Goal: Task Accomplishment & Management: Manage account settings

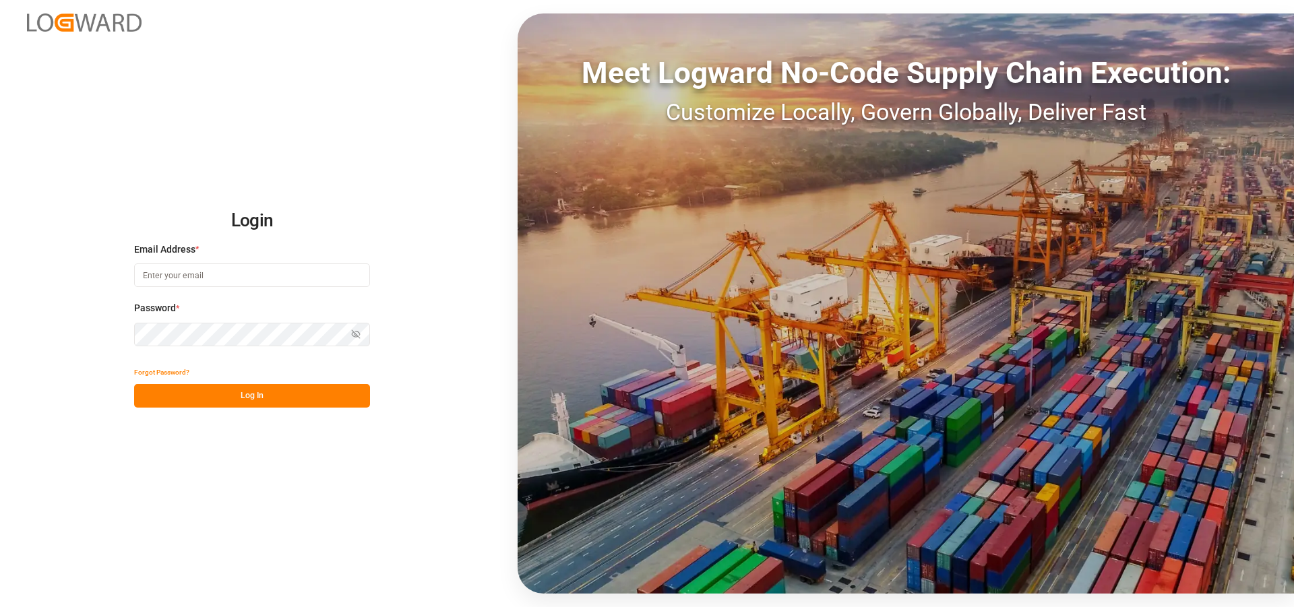
click at [276, 280] on input at bounding box center [252, 276] width 236 height 24
type input "[PERSON_NAME][EMAIL_ADDRESS][PERSON_NAME][DOMAIN_NAME]"
click at [355, 336] on icon "button" at bounding box center [356, 335] width 2 height 2
click at [231, 392] on button "Log In" at bounding box center [252, 396] width 236 height 24
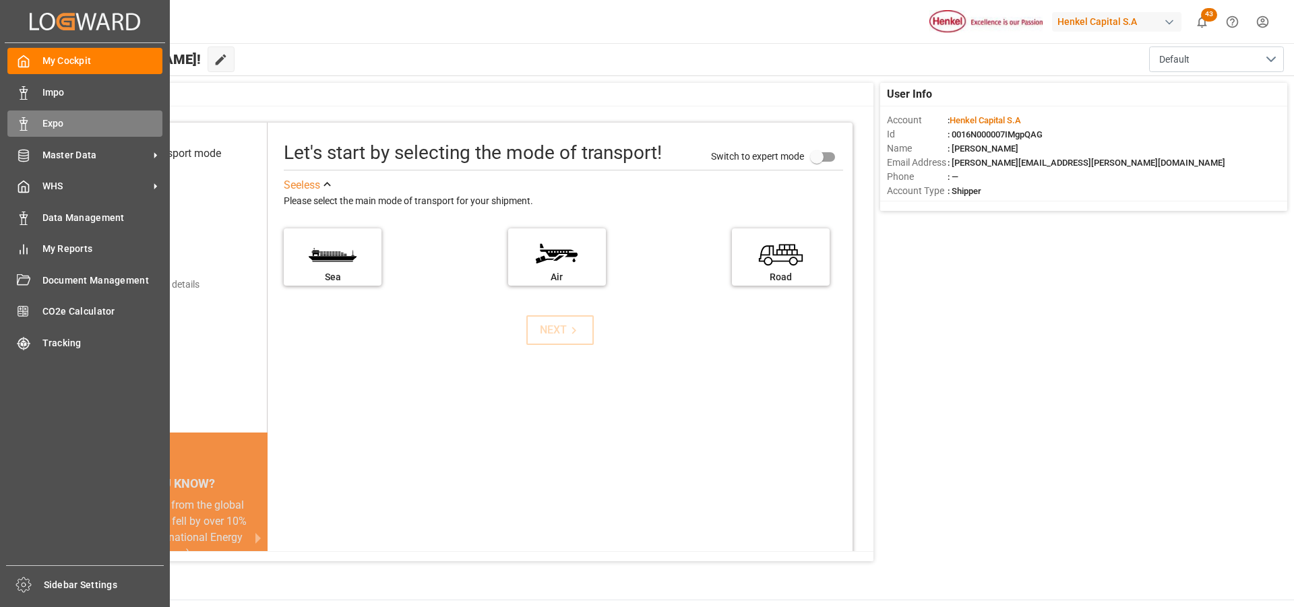
click at [65, 118] on span "Expo" at bounding box center [102, 124] width 121 height 14
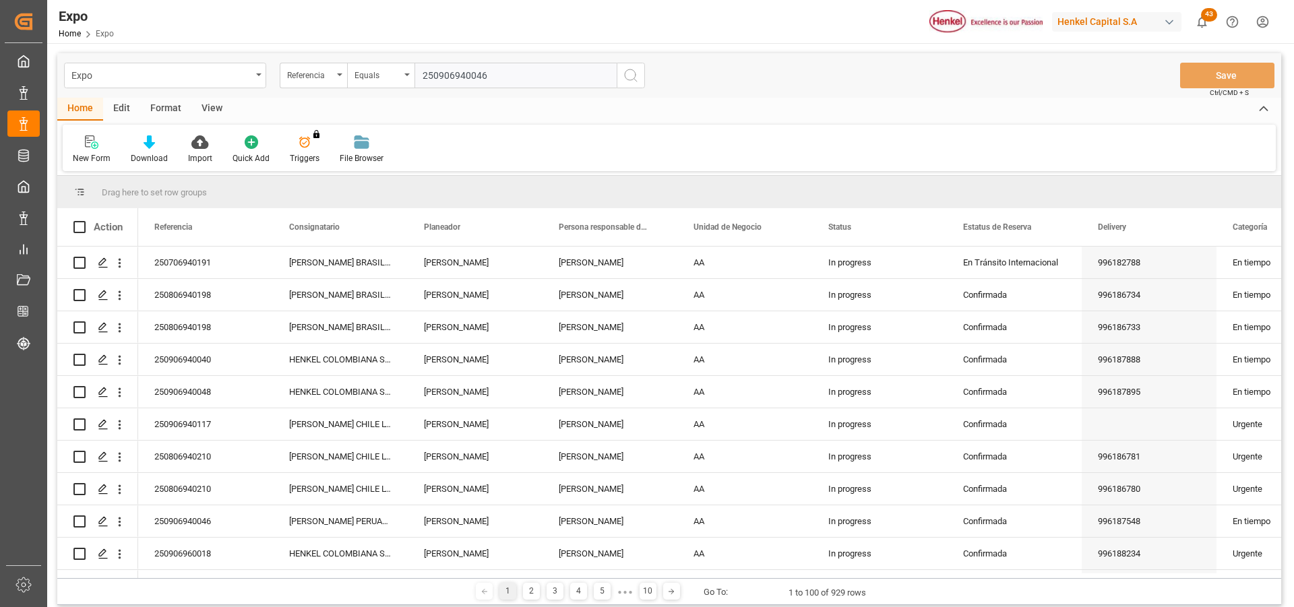
type input "250906940046"
click at [632, 75] on icon "search button" at bounding box center [631, 75] width 16 height 16
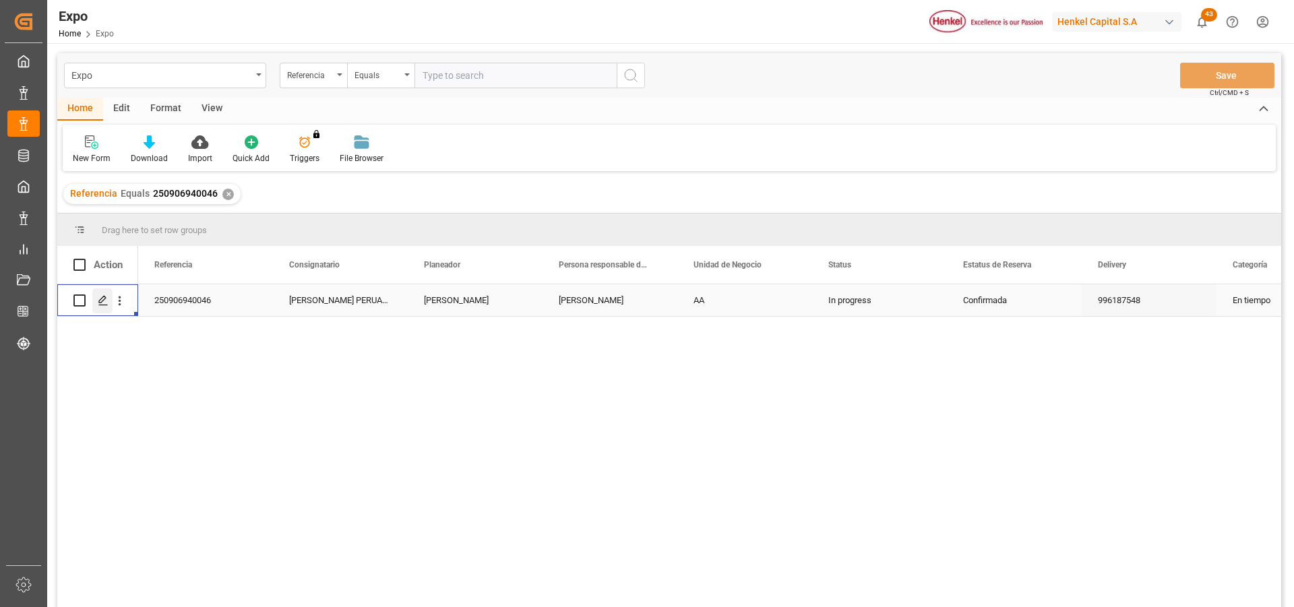
click at [103, 300] on icon "Press SPACE to select this row." at bounding box center [103, 300] width 11 height 11
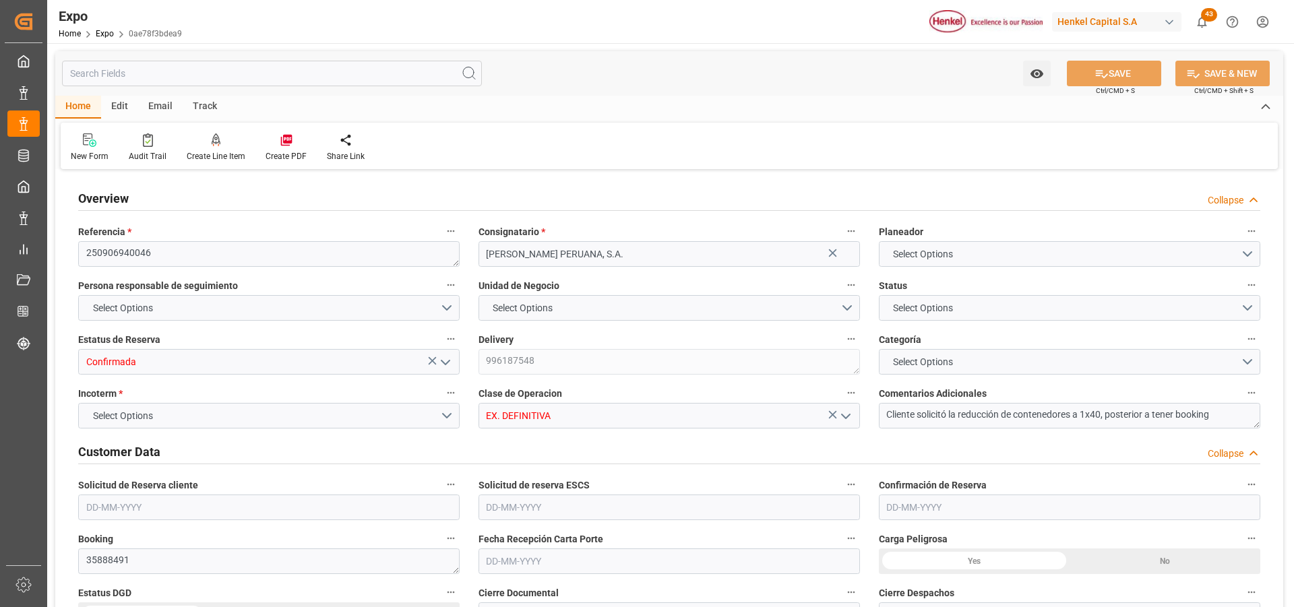
type input "20520"
type input "21530.88"
type input "36"
type input "9938420"
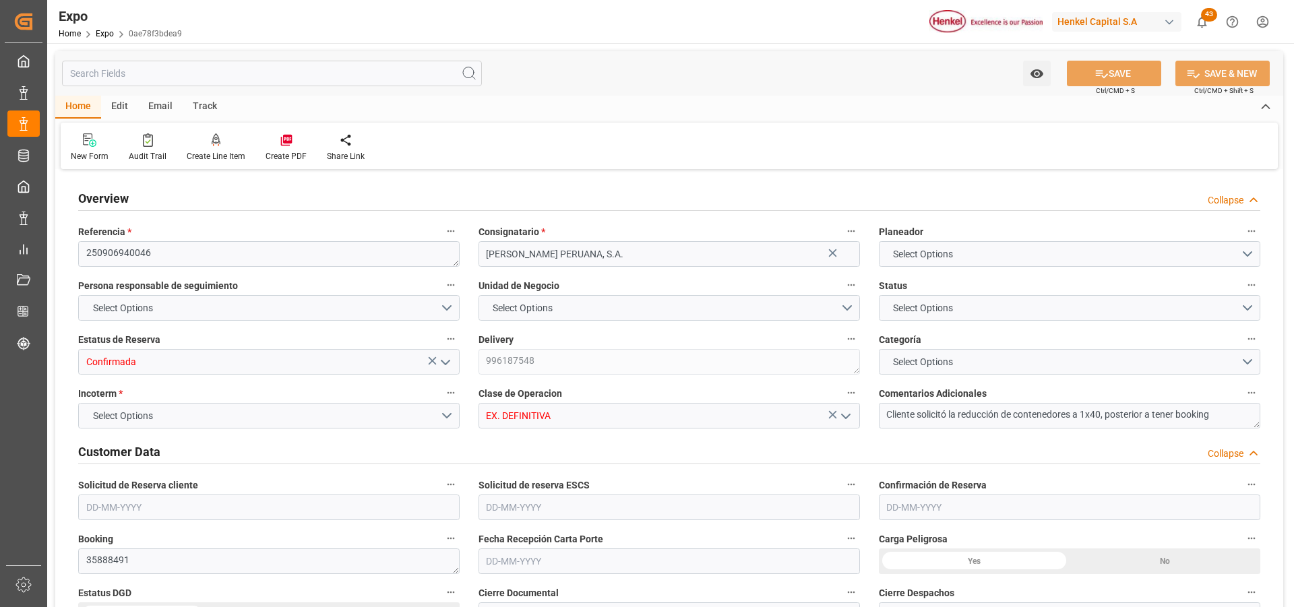
type input "MXZLO"
type input "PECLL"
type input "9938420"
type input "[DATE]"
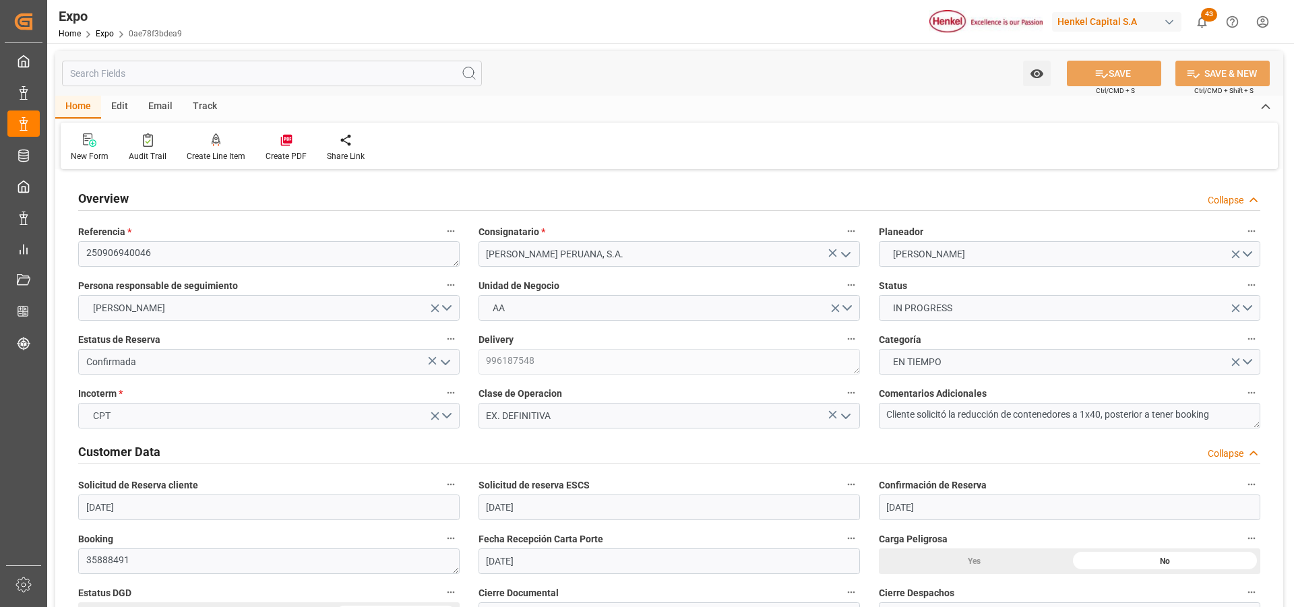
type input "[DATE]"
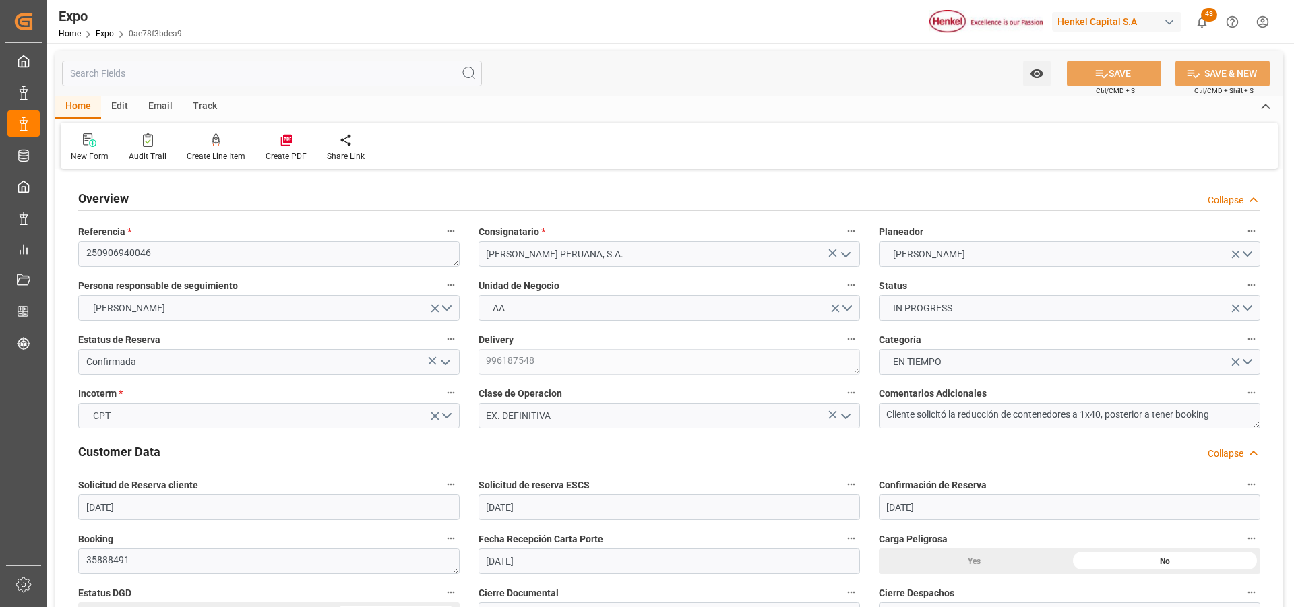
type input "[DATE] 00:00"
type input "[DATE]"
type input "[DATE] 22:41"
type input "[DATE]"
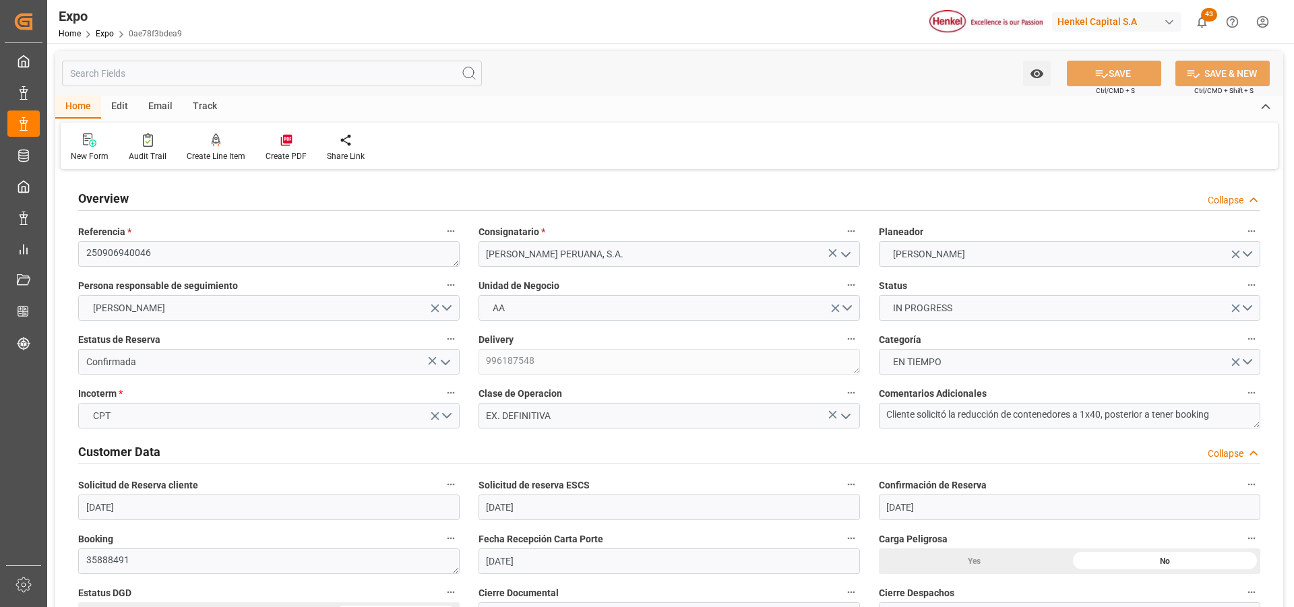
type input "[DATE]"
type input "[DATE] 11:00"
type input "[DATE] 00:00"
type input "[DATE] 20:00"
type input "[DATE] 00:00"
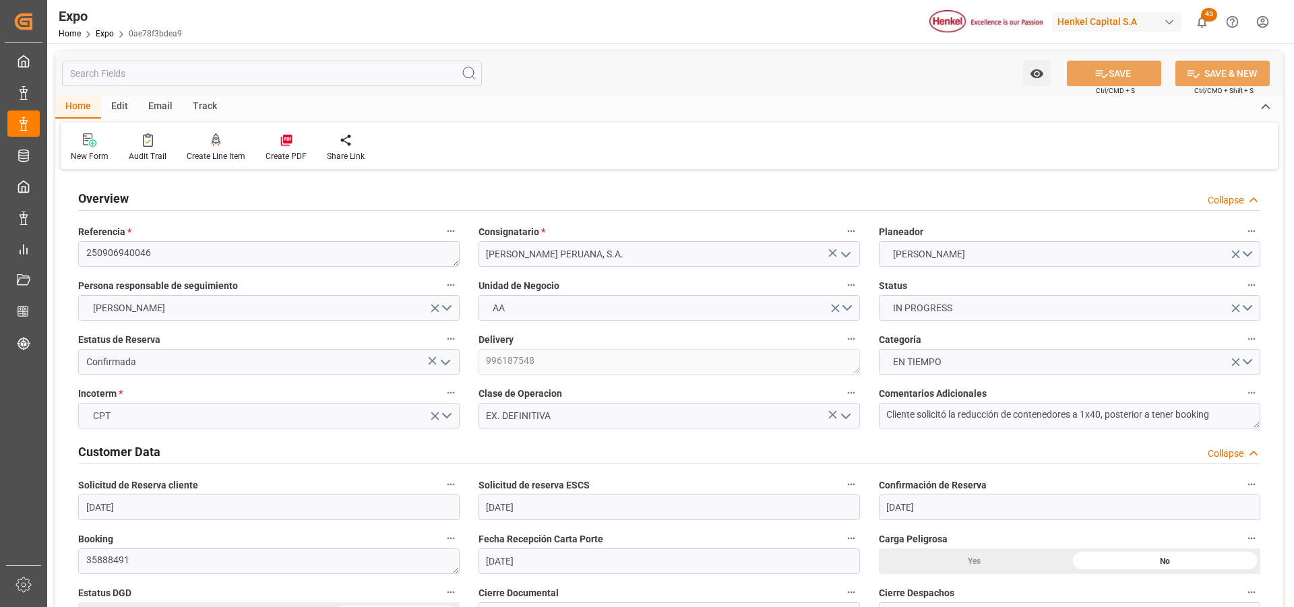
type input "[DATE] 18:47"
type input "[DATE] 11:40"
type input "[DATE] 11:00"
type input "[DATE] 20:00"
type input "[DATE] 07:42"
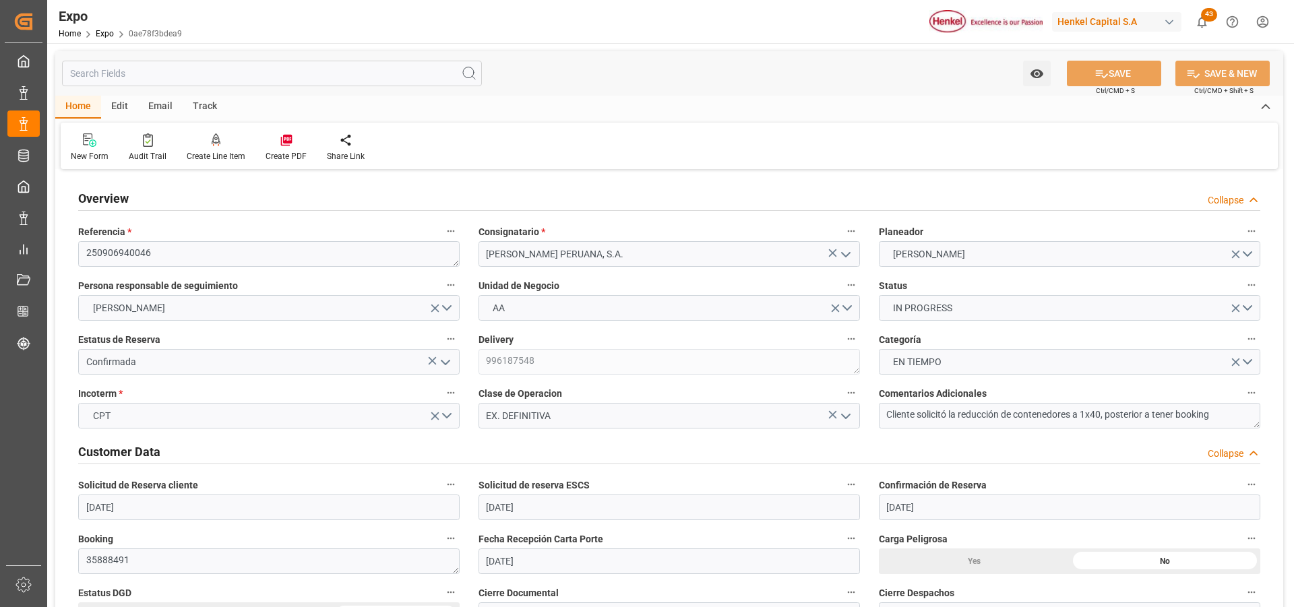
type input "[DATE] 07:42"
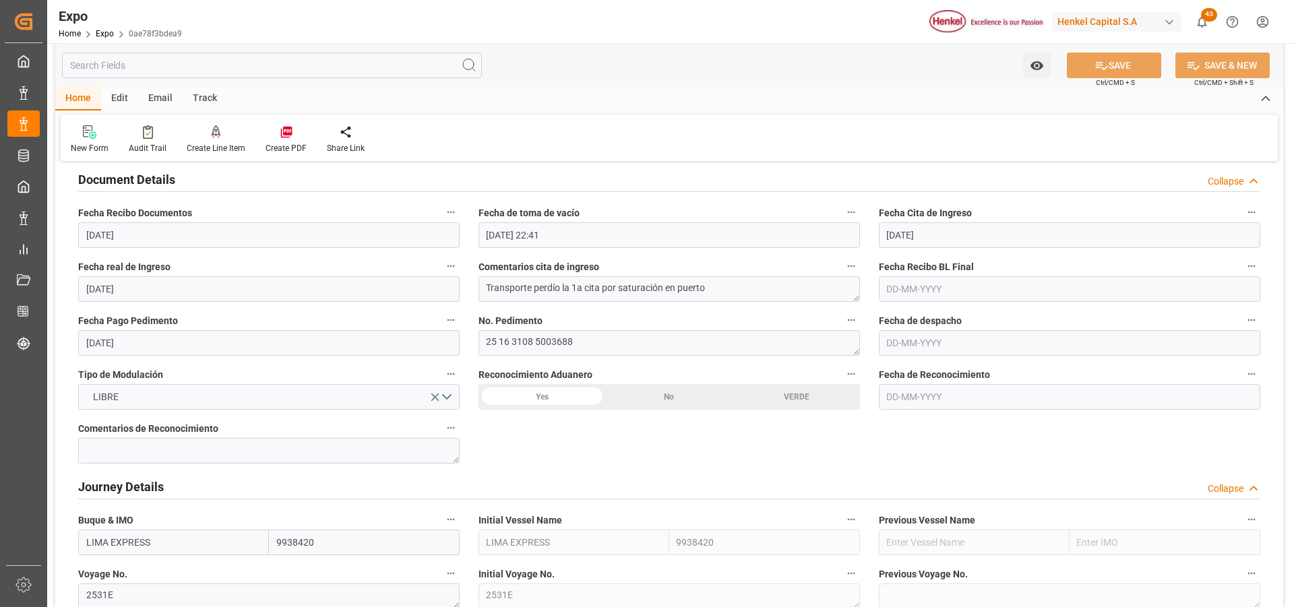
scroll to position [1416, 0]
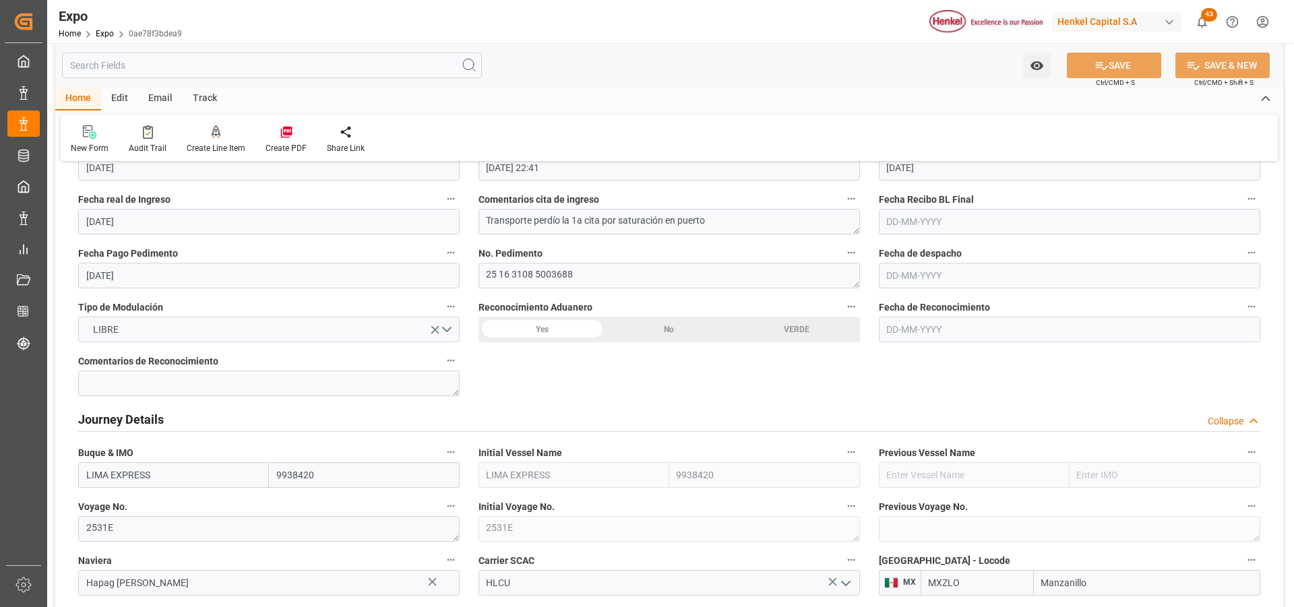
click at [931, 278] on input "text" at bounding box center [1070, 276] width 382 height 26
click at [927, 462] on span "26" at bounding box center [922, 462] width 9 height 9
type input "[DATE]"
click at [677, 330] on div "No" at bounding box center [669, 330] width 127 height 26
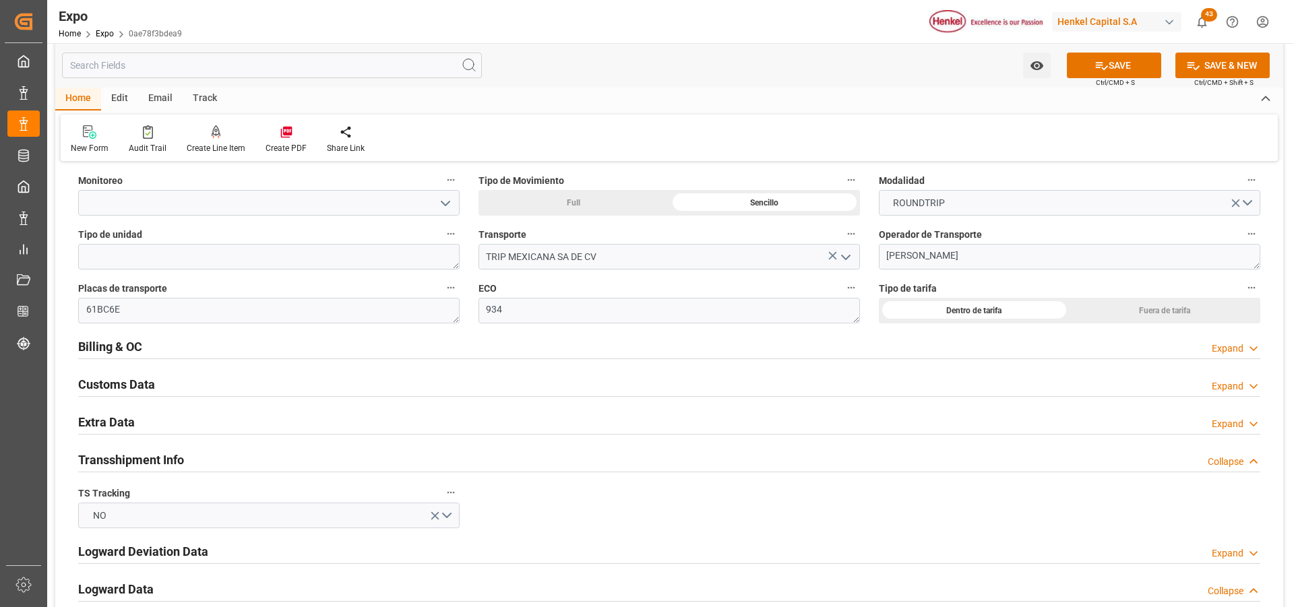
scroll to position [2224, 0]
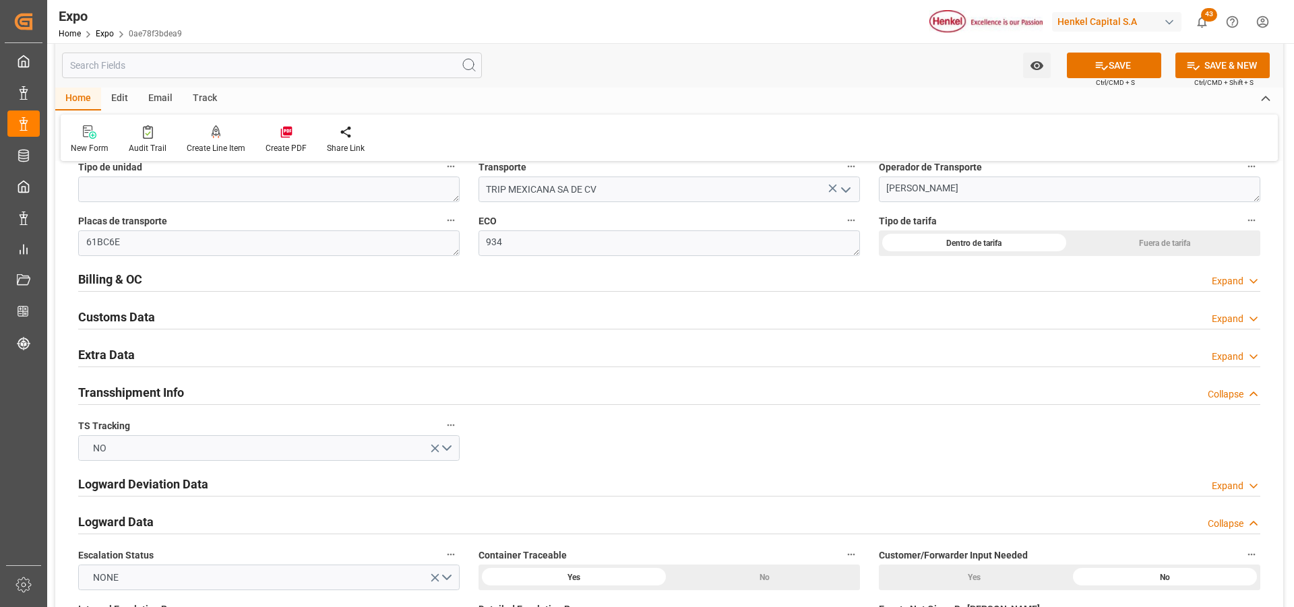
click at [1223, 357] on div "Expand" at bounding box center [1228, 357] width 32 height 14
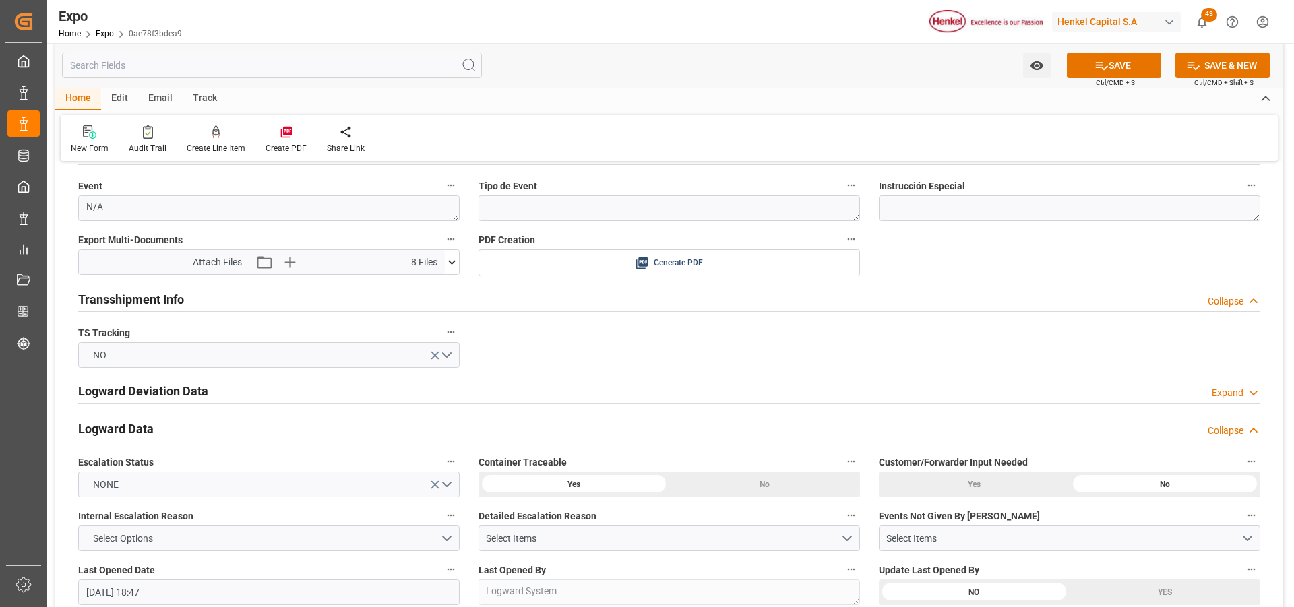
scroll to position [2494, 0]
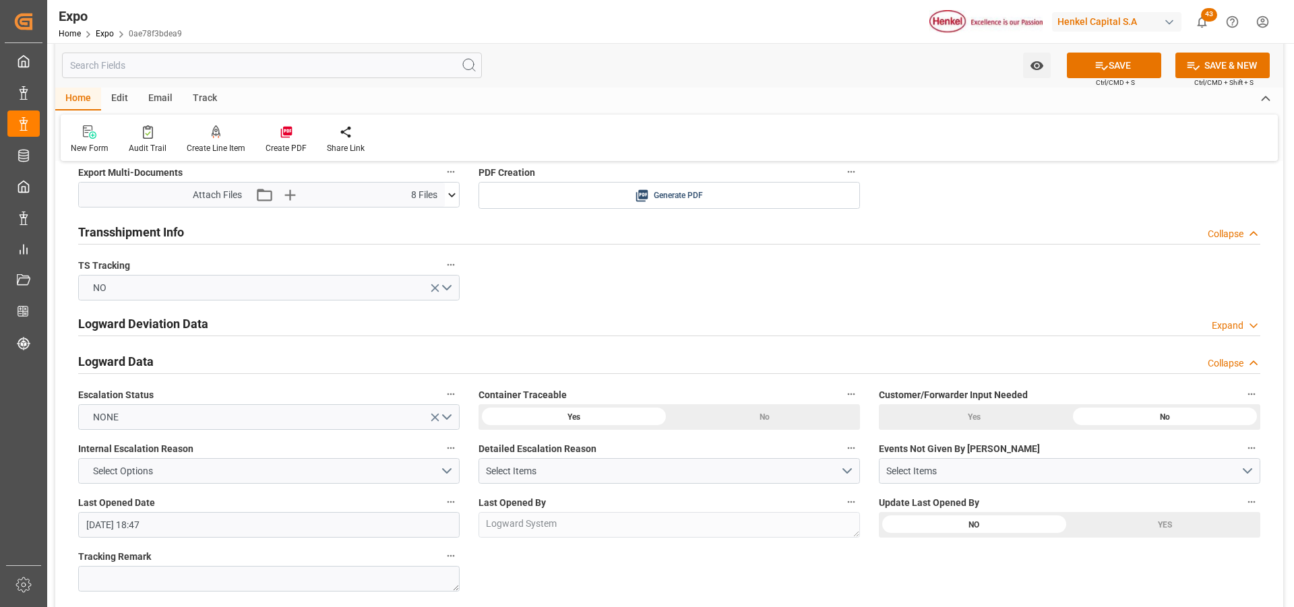
click at [454, 199] on icon at bounding box center [452, 195] width 14 height 14
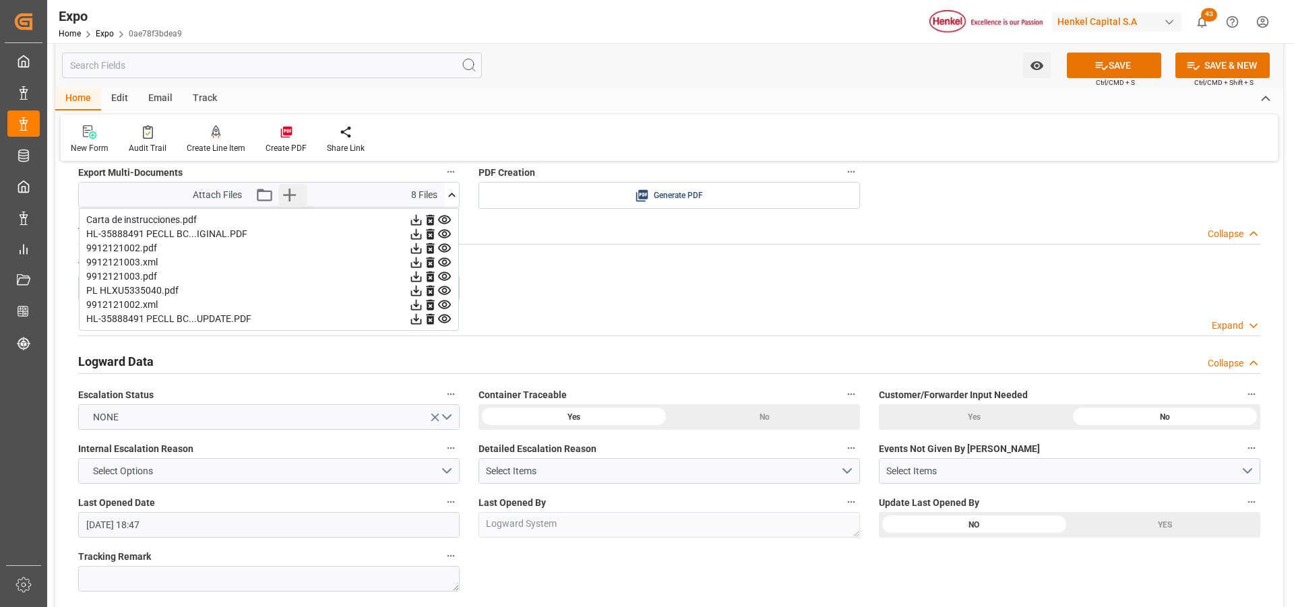
click at [290, 192] on icon "button" at bounding box center [289, 195] width 13 height 13
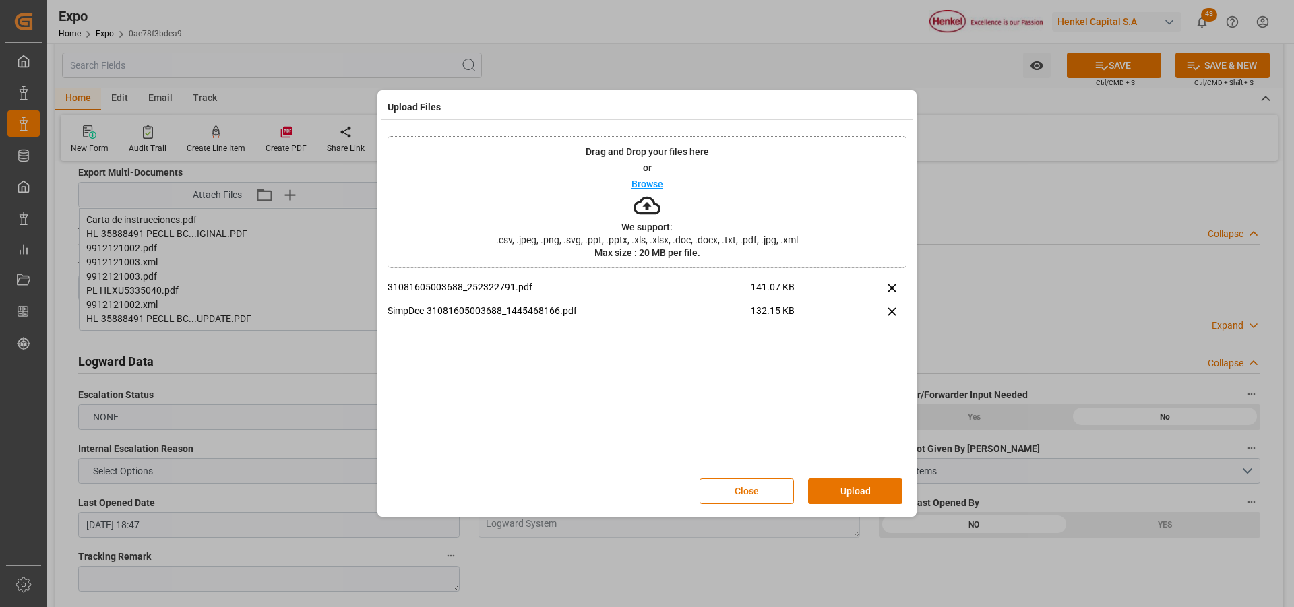
click at [835, 485] on button "Upload" at bounding box center [855, 492] width 94 height 26
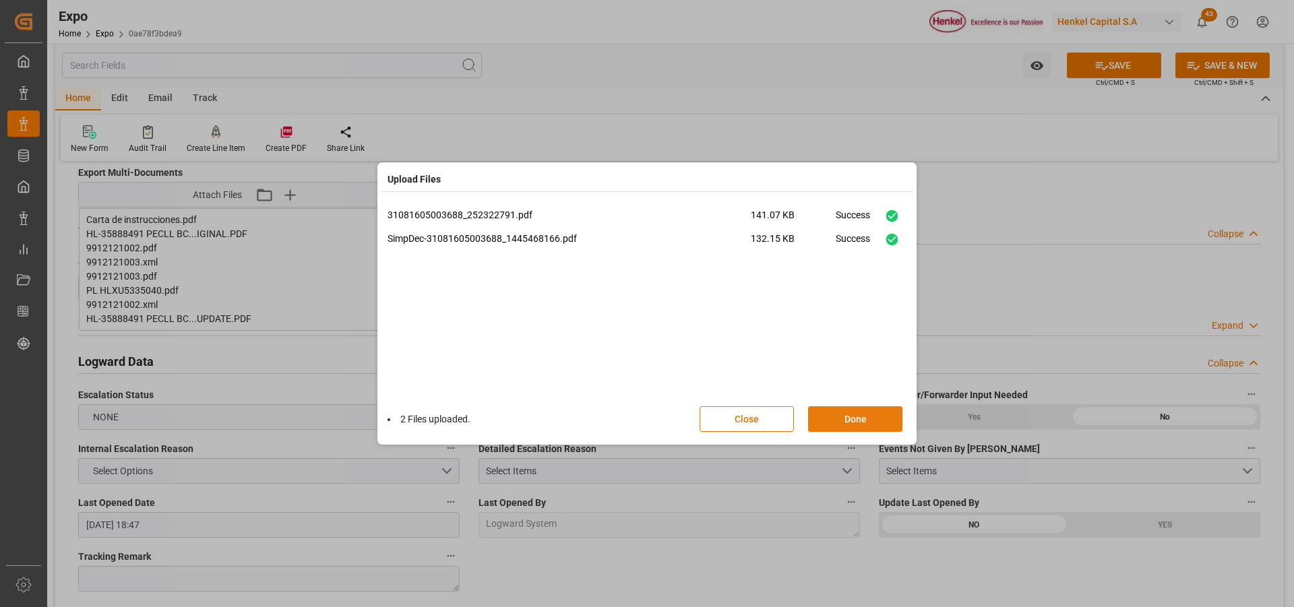
click at [865, 423] on button "Done" at bounding box center [855, 419] width 94 height 26
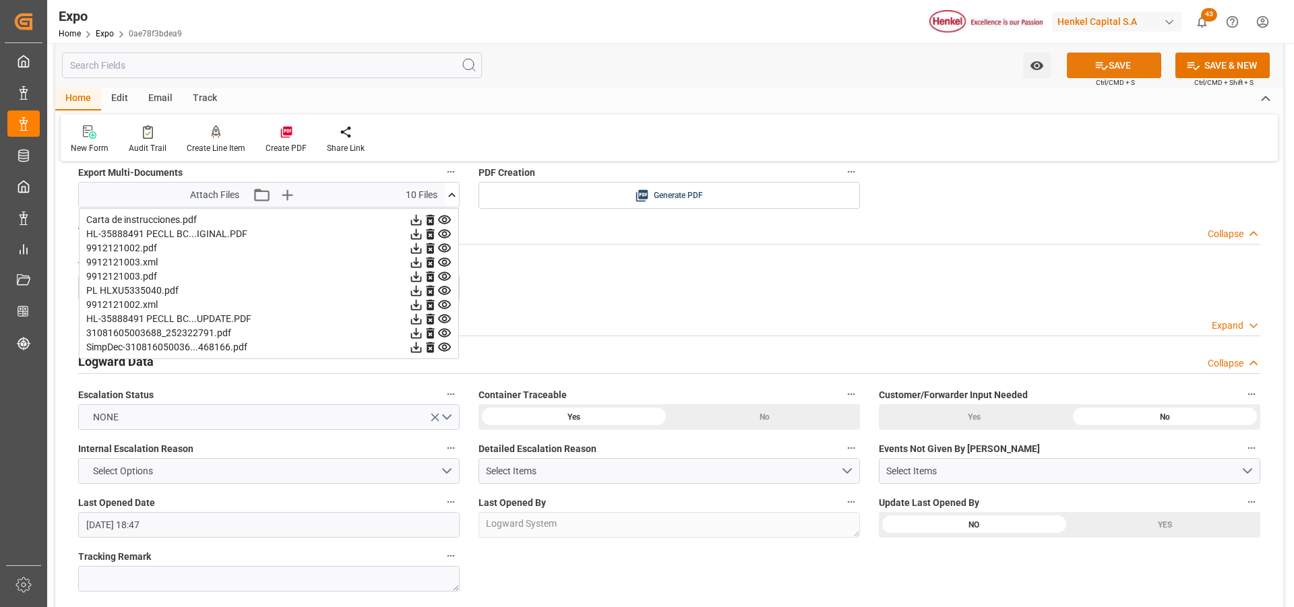
click at [1130, 71] on button "SAVE" at bounding box center [1114, 66] width 94 height 26
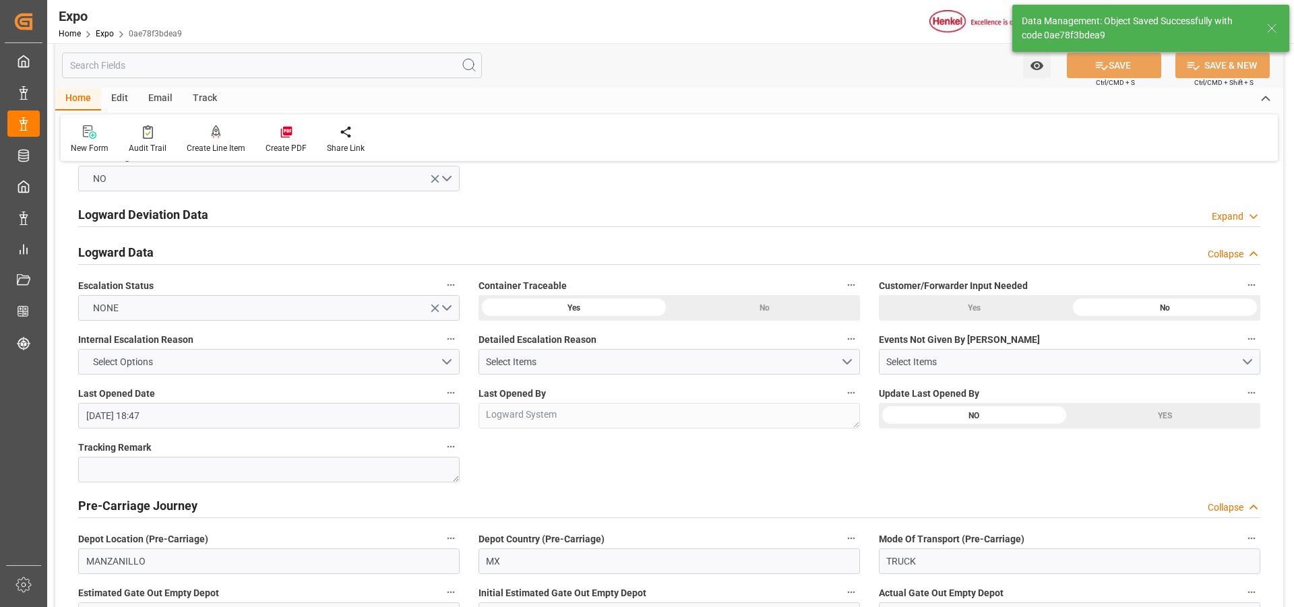
type textarea "[PERSON_NAME]"
type input "[DATE] 21:51"
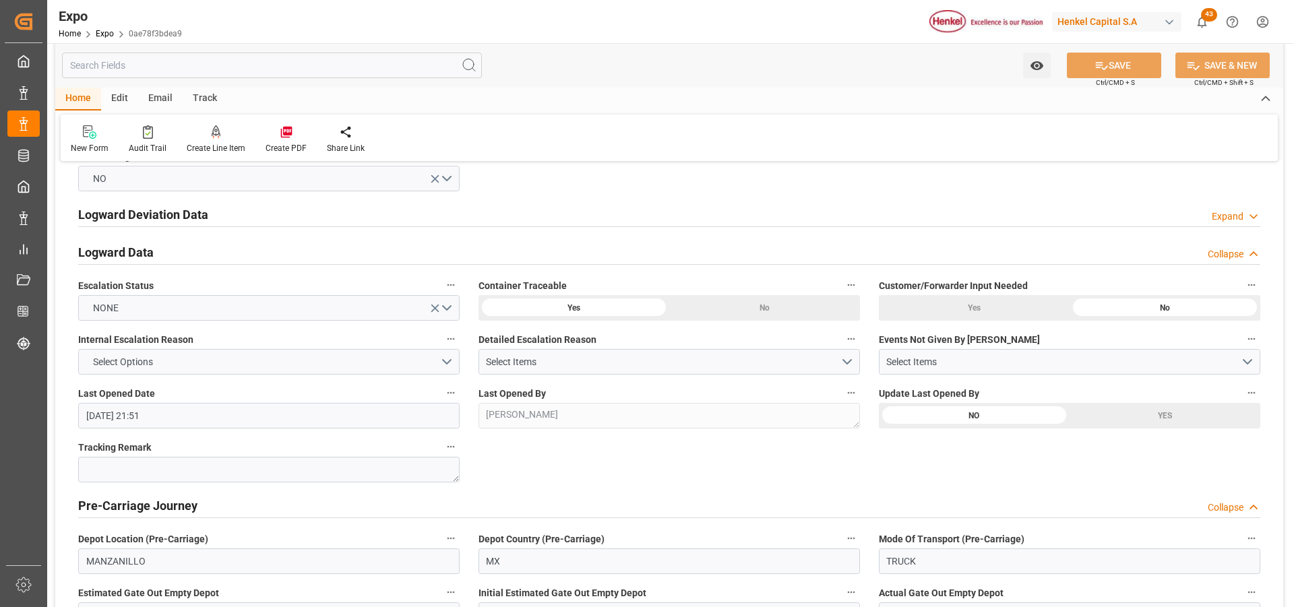
scroll to position [2359, 0]
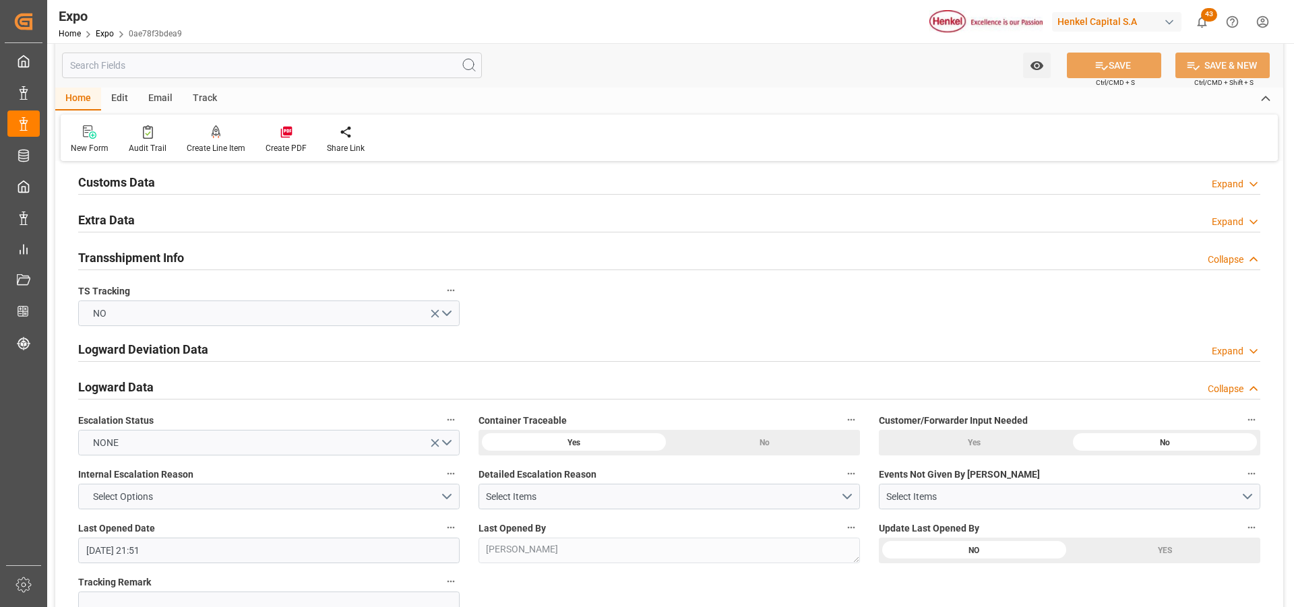
click at [1220, 224] on div "Expand" at bounding box center [1228, 222] width 32 height 14
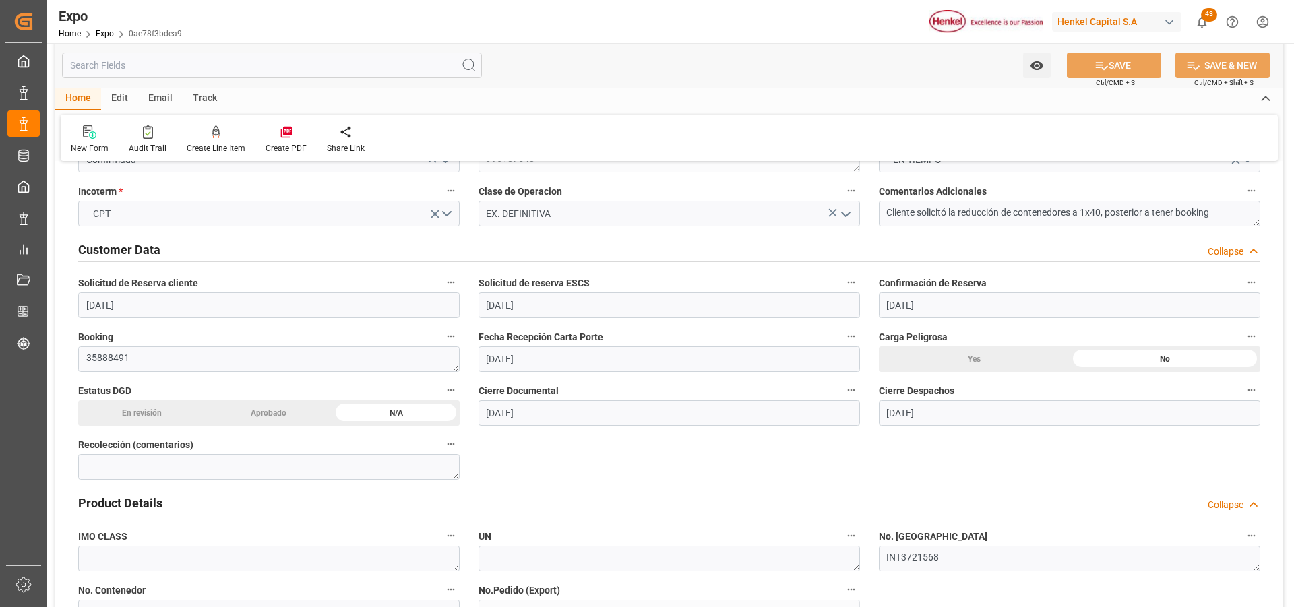
scroll to position [0, 0]
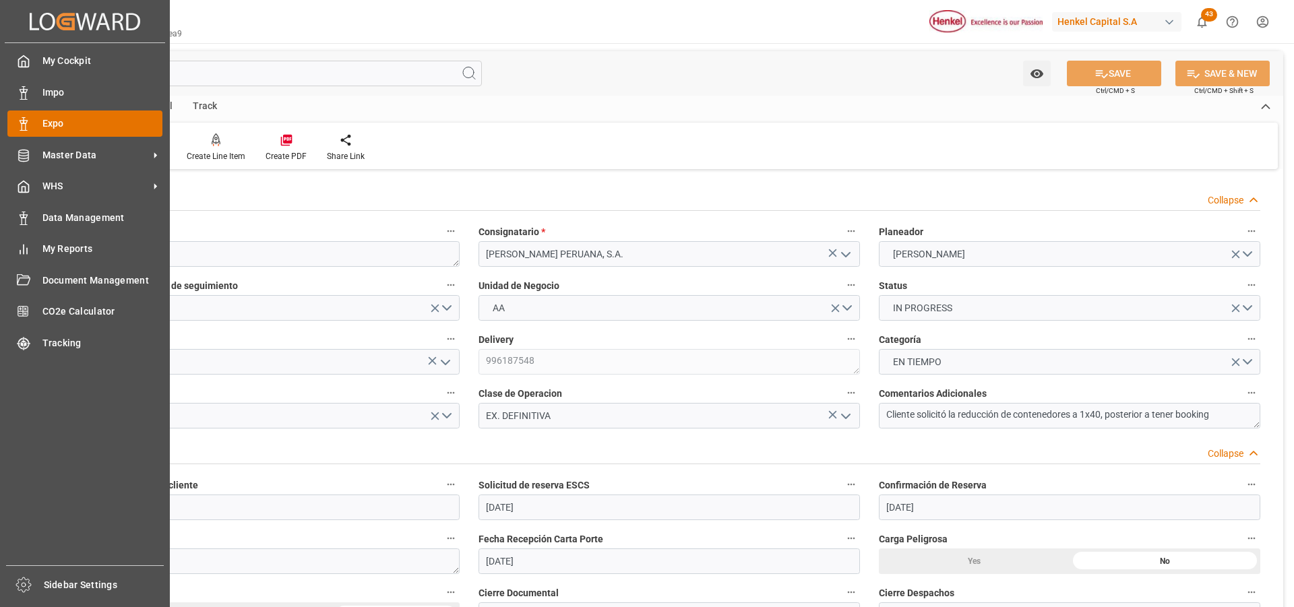
click at [34, 120] on div "Expo Expo" at bounding box center [84, 124] width 155 height 26
